Goal: Information Seeking & Learning: Learn about a topic

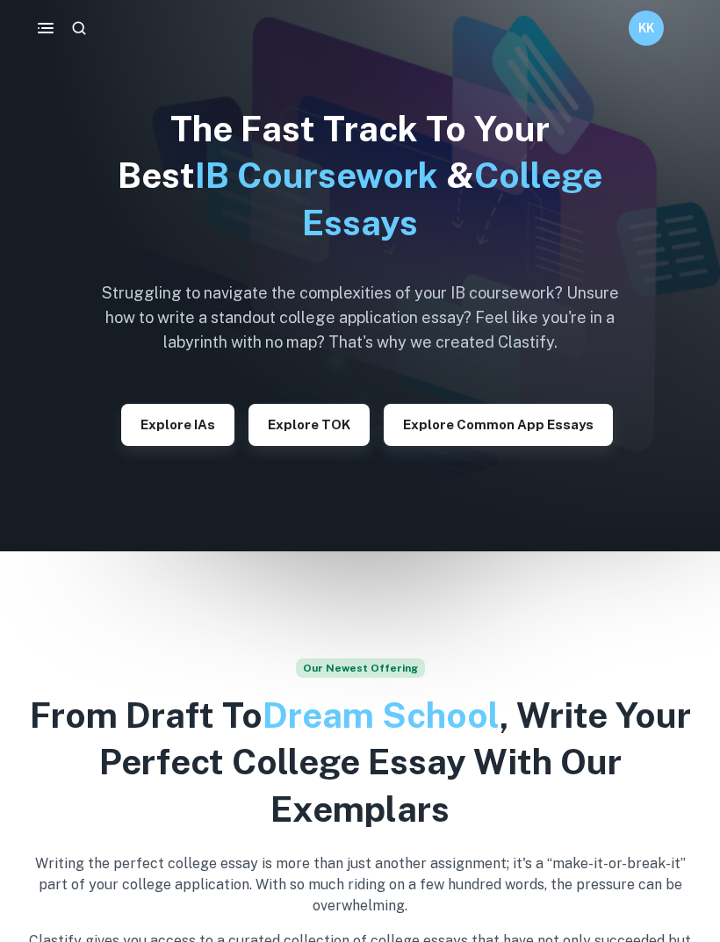
click at [174, 417] on button "Explore IAs" at bounding box center [177, 425] width 113 height 42
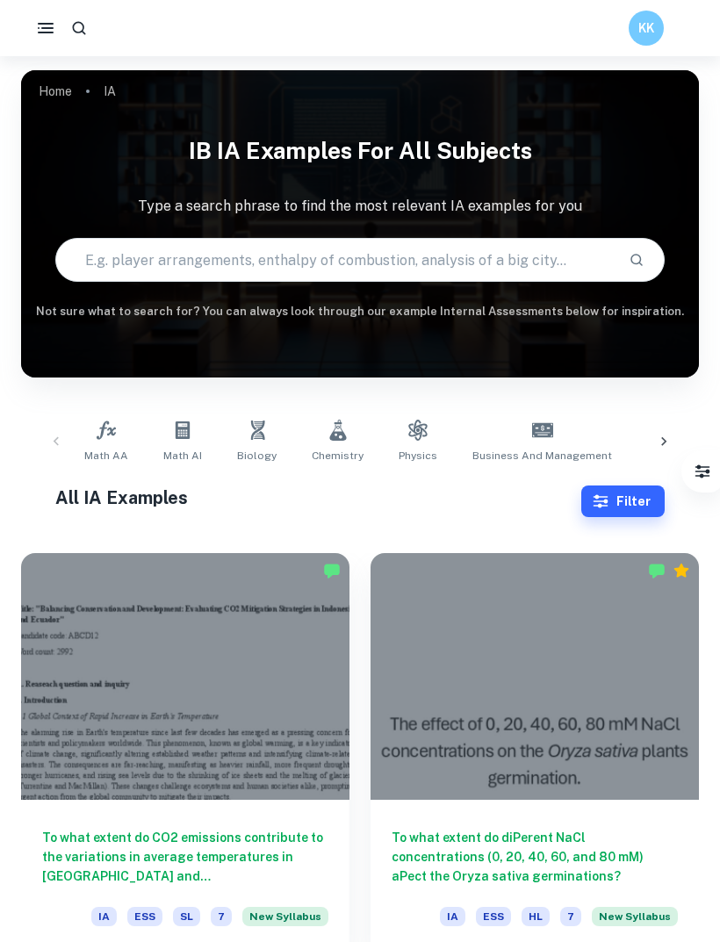
click at [609, 502] on icon "button" at bounding box center [601, 502] width 18 height 18
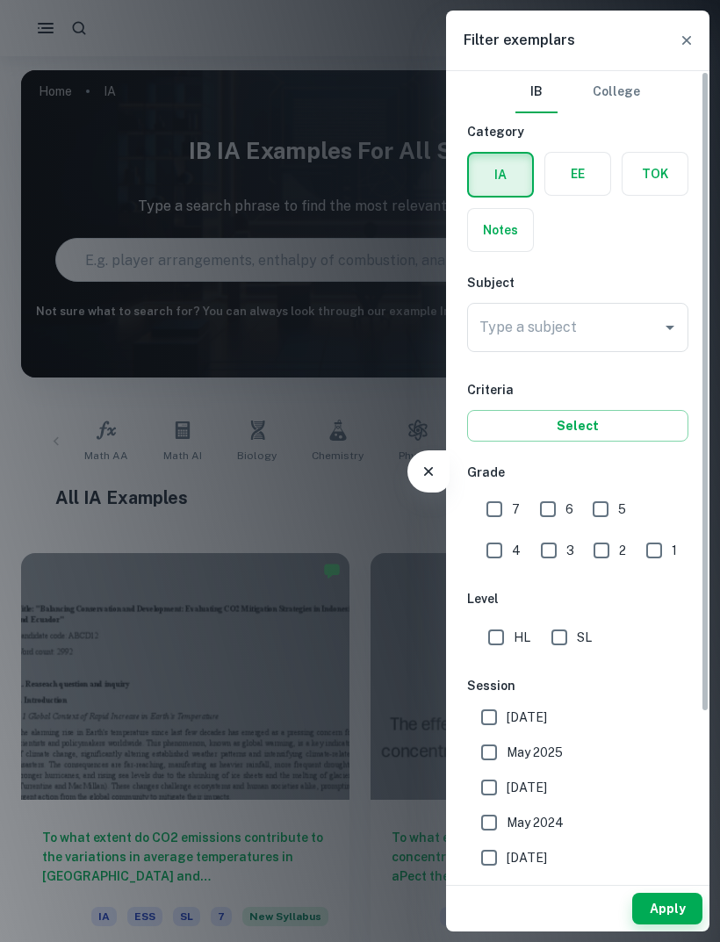
click at [577, 364] on div "IB College Category IA EE TOK Notes Subject Type a subject Type a subject Crite…" at bounding box center [577, 578] width 263 height 1015
click at [534, 342] on input "Type a subject" at bounding box center [564, 327] width 179 height 33
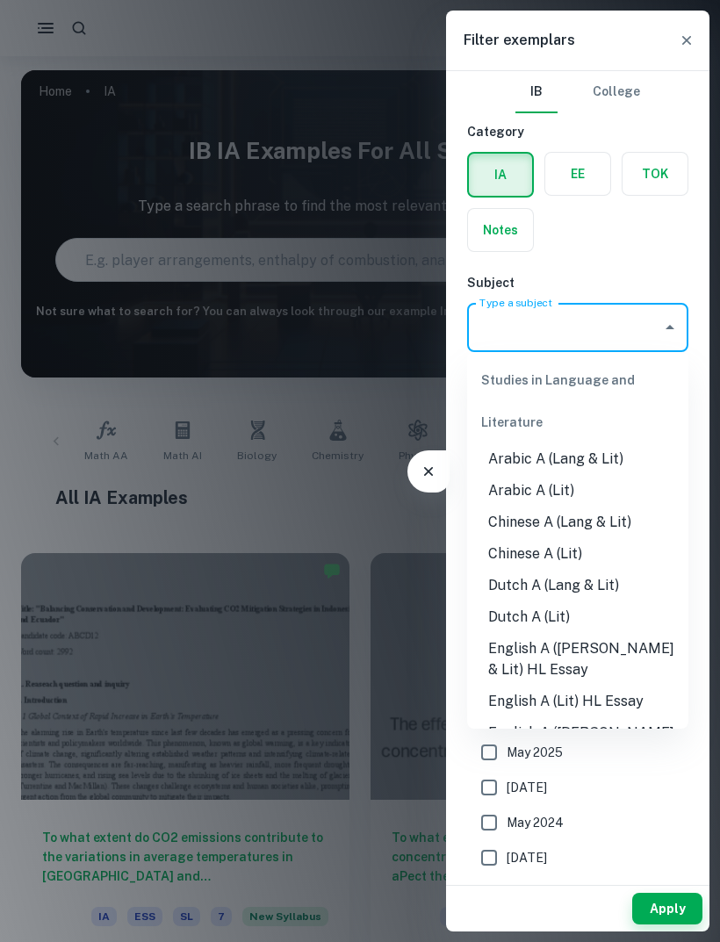
click at [585, 317] on input "Type a subject" at bounding box center [564, 327] width 179 height 33
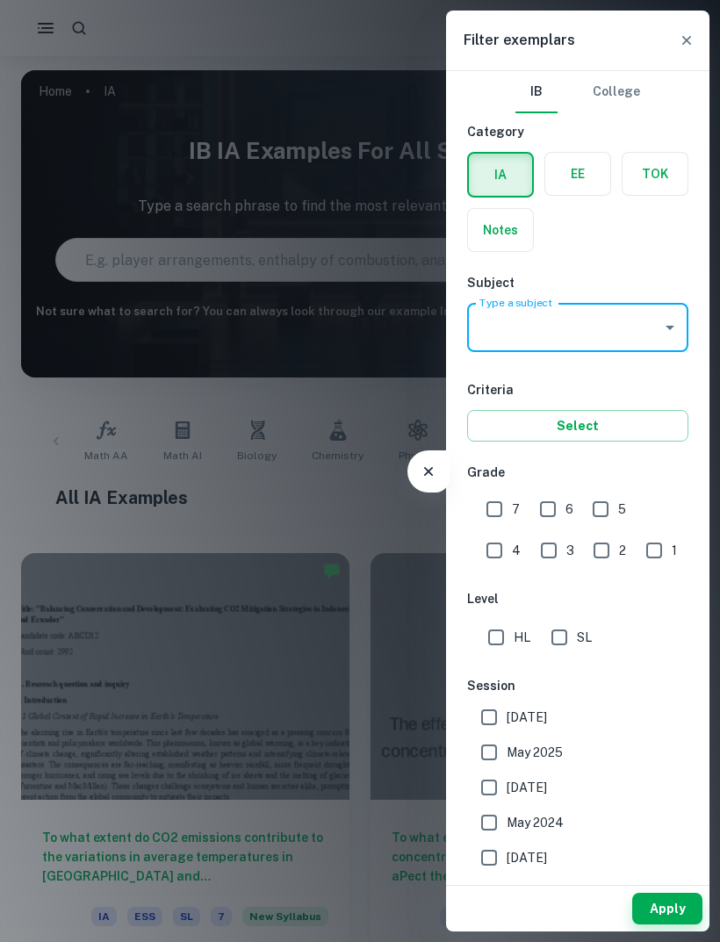
click at [604, 335] on input "Type a subject" at bounding box center [564, 327] width 179 height 33
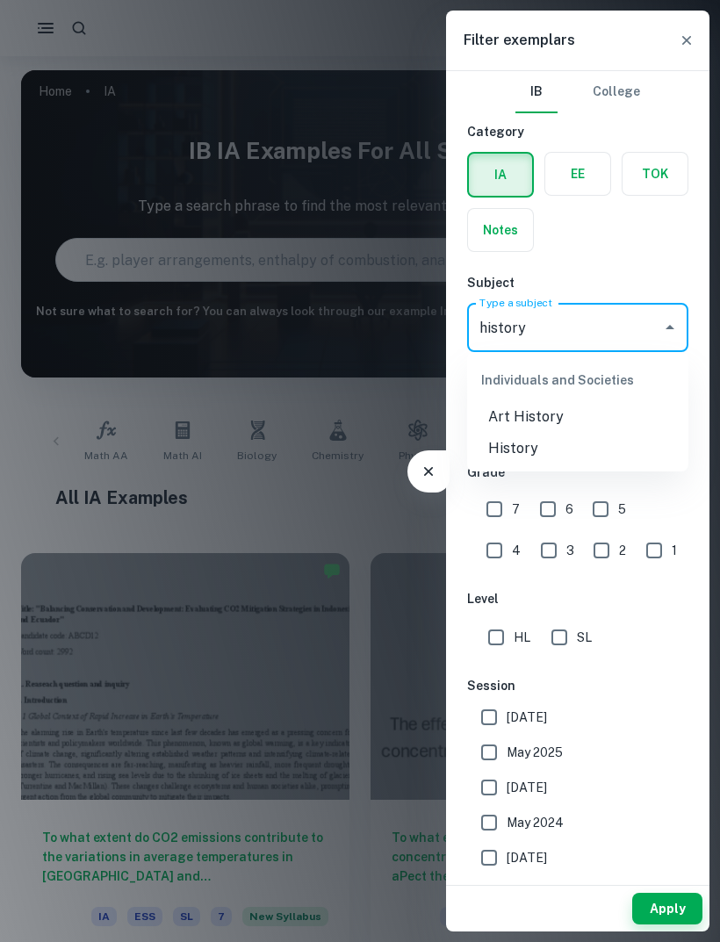
click at [547, 464] on li "History" at bounding box center [577, 449] width 221 height 32
type input "History"
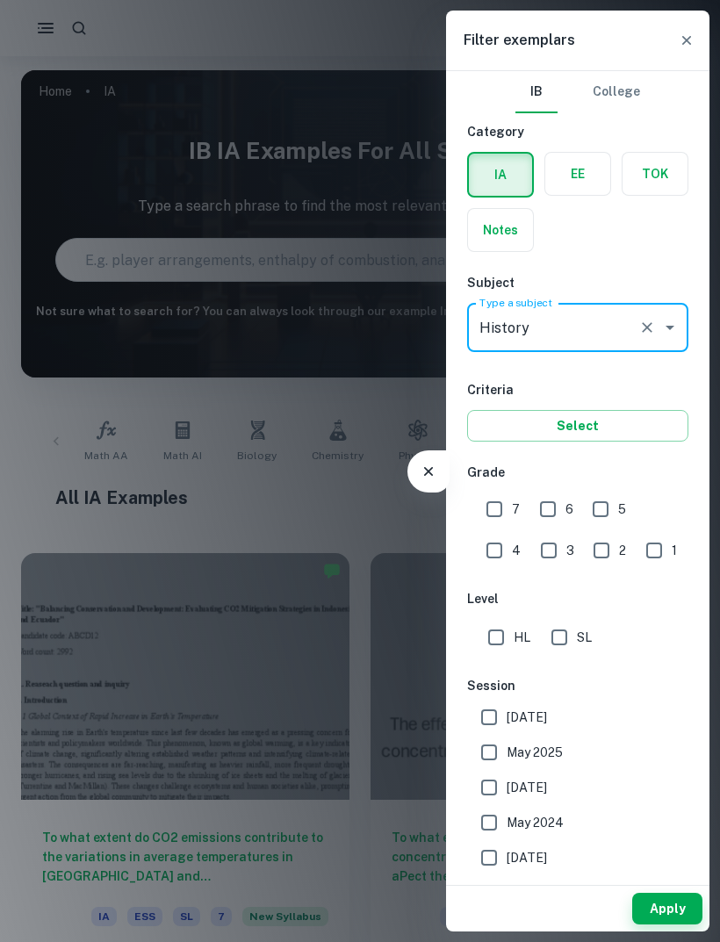
click at [618, 419] on button "Select" at bounding box center [577, 426] width 221 height 32
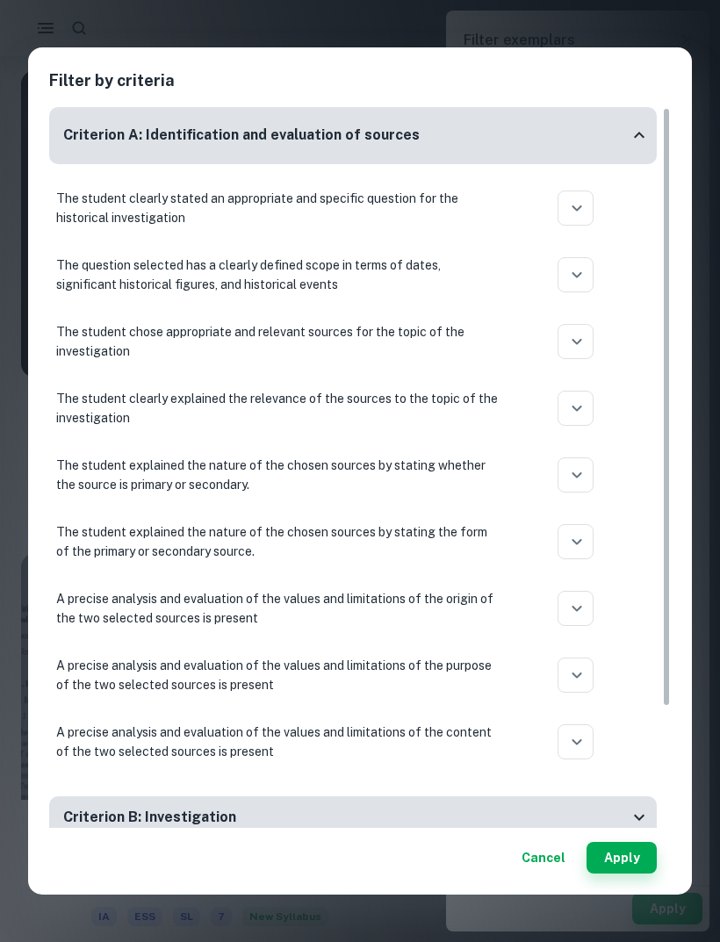
click at [642, 860] on button "Apply" at bounding box center [622, 858] width 70 height 32
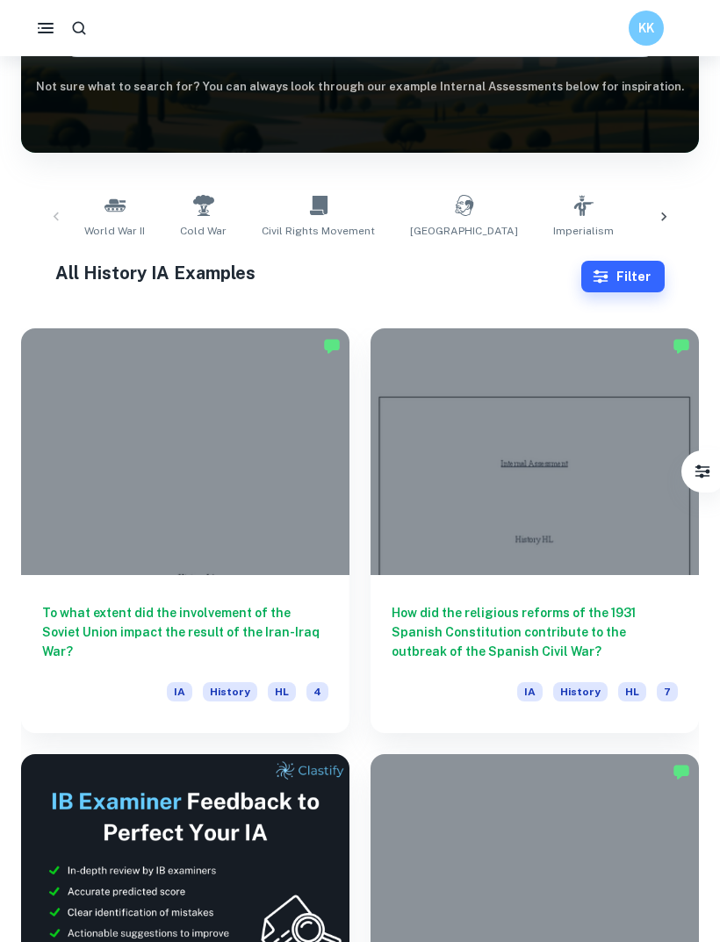
scroll to position [227, 0]
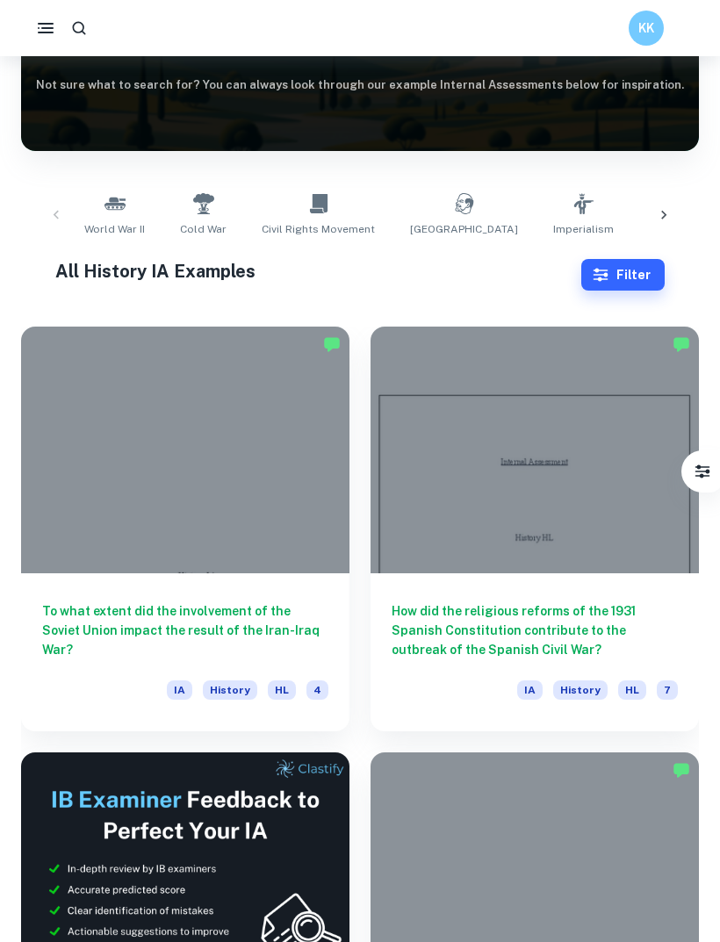
click at [481, 516] on div at bounding box center [535, 450] width 328 height 247
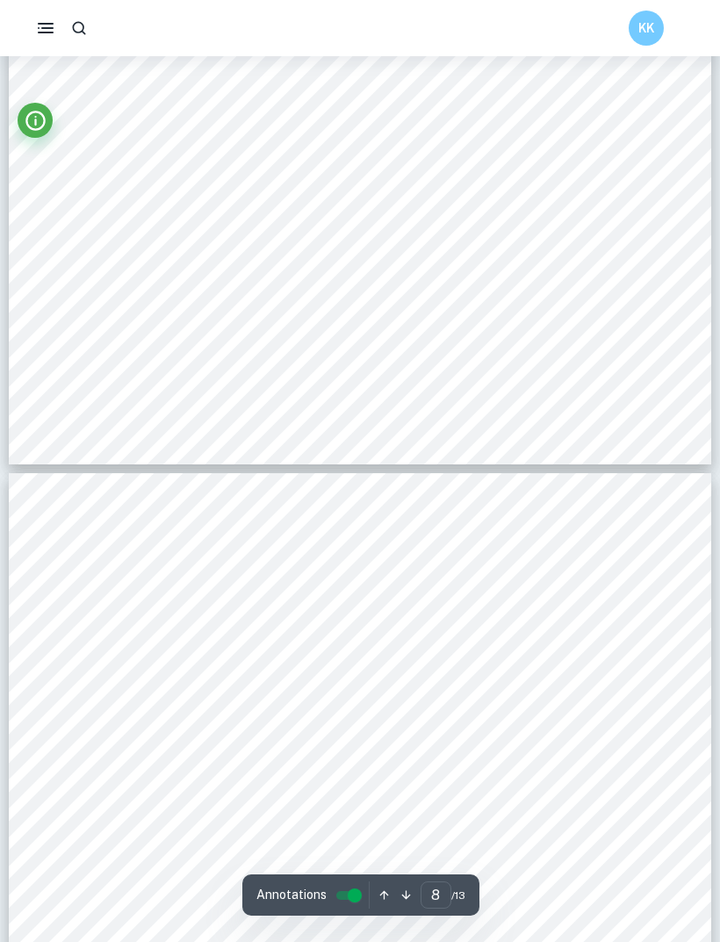
scroll to position [7361, 0]
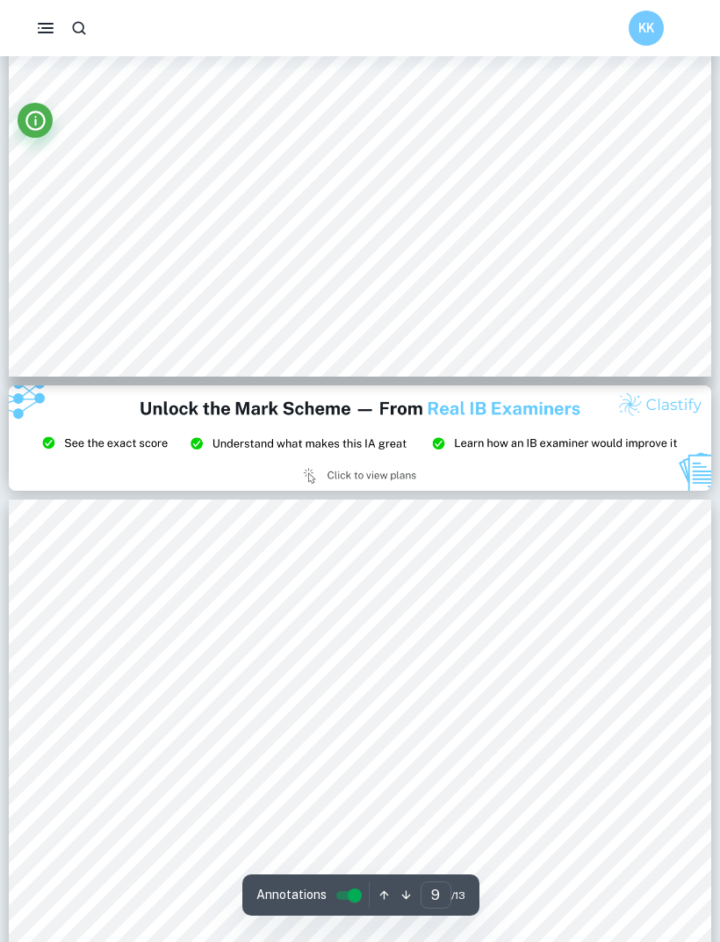
type input "8"
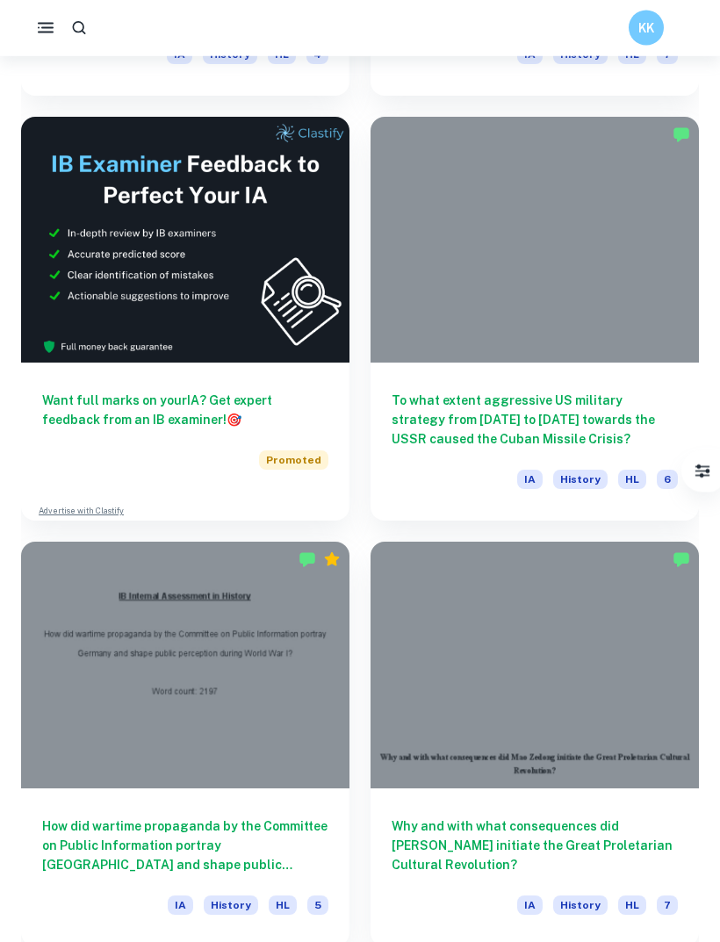
scroll to position [862, 0]
click at [617, 400] on h6 "To what extent aggressive US military strategy from [DATE] to [DATE] towards th…" at bounding box center [535, 420] width 286 height 58
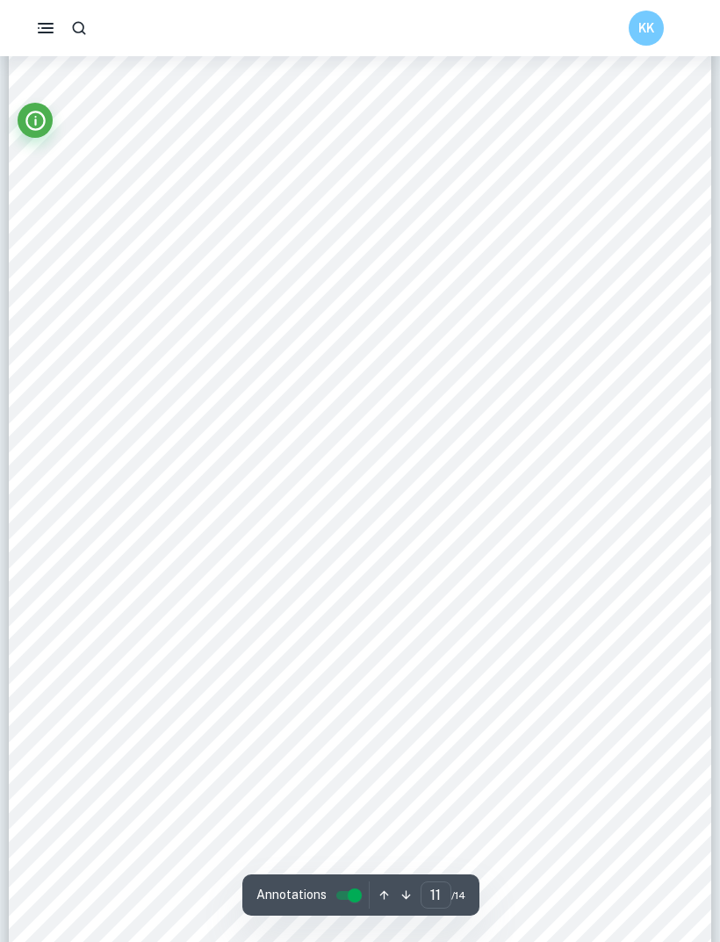
scroll to position [10384, 0]
type input "3"
